Goal: Information Seeking & Learning: Find specific fact

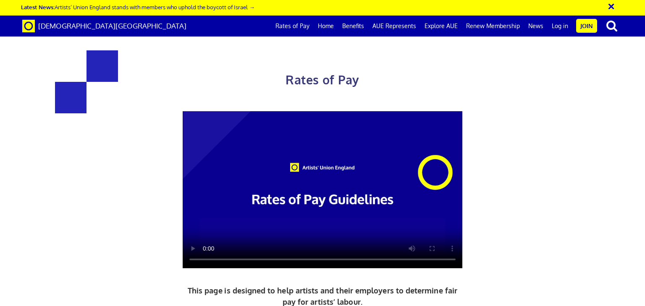
click at [87, 130] on div "Rates of Pay This page is designed to help artists and their employers to deter…" at bounding box center [322, 221] width 657 height 426
drag, startPoint x: 151, startPoint y: 164, endPoint x: 247, endPoint y: 169, distance: 96.2
copy h3 "£352.01 a day"
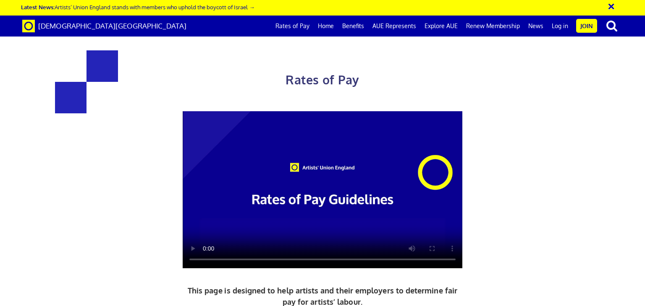
click at [420, 2] on div "× Latest News: Artists’ Union England stands with members who uphold the boycot…" at bounding box center [322, 8] width 645 height 16
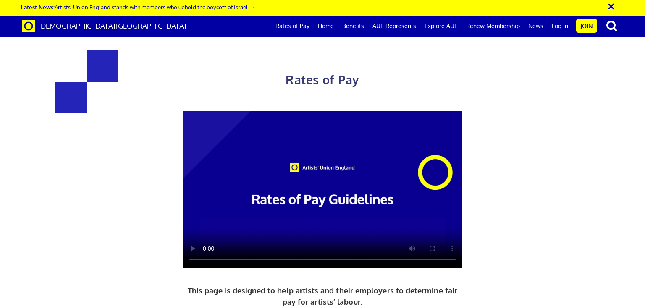
drag, startPoint x: 376, startPoint y: 104, endPoint x: 420, endPoint y: 108, distance: 44.7
copy h3 "284.31"
drag, startPoint x: 163, startPoint y: 106, endPoint x: 202, endPoint y: 108, distance: 39.5
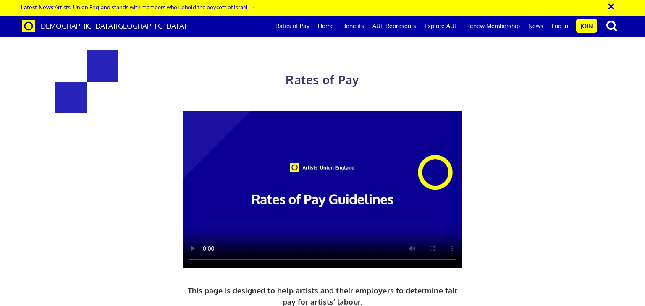
copy h3 "216.63"
